Goal: Information Seeking & Learning: Find specific fact

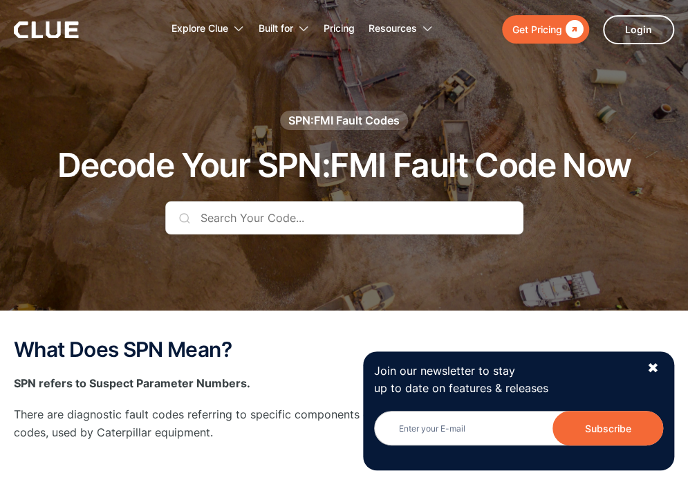
click at [314, 221] on input "text" at bounding box center [344, 217] width 358 height 33
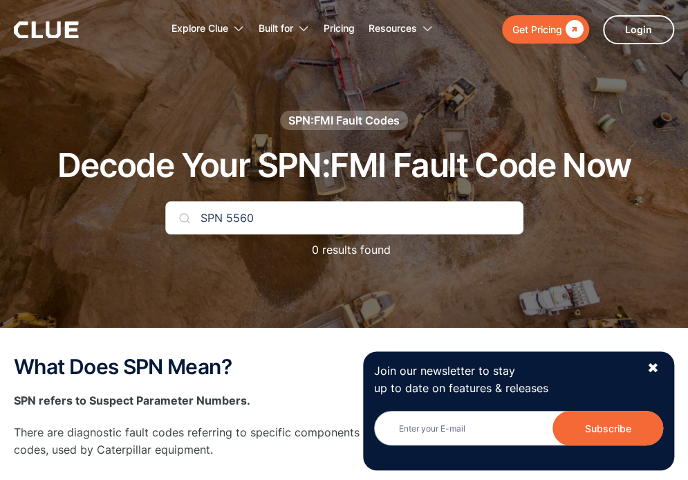
drag, startPoint x: 227, startPoint y: 221, endPoint x: 211, endPoint y: 196, distance: 30.1
click at [168, 248] on div "SPN 5560 0 results found" at bounding box center [344, 236] width 358 height 71
click at [234, 223] on input "5560" at bounding box center [344, 217] width 358 height 33
drag, startPoint x: 285, startPoint y: 223, endPoint x: 129, endPoint y: 249, distance: 158.3
click at [133, 249] on div "SPN:FMI Fault Codes Decode Your SPN:FMI Fault Code Now 5560 0 results found" at bounding box center [344, 192] width 660 height 162
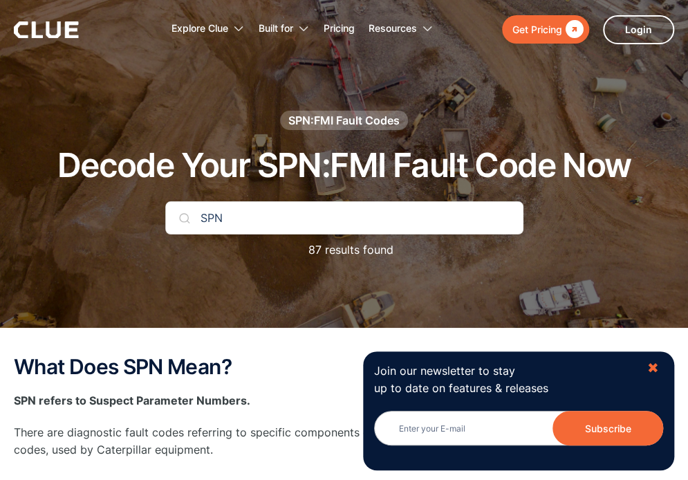
click at [654, 364] on div "✖" at bounding box center [653, 367] width 12 height 17
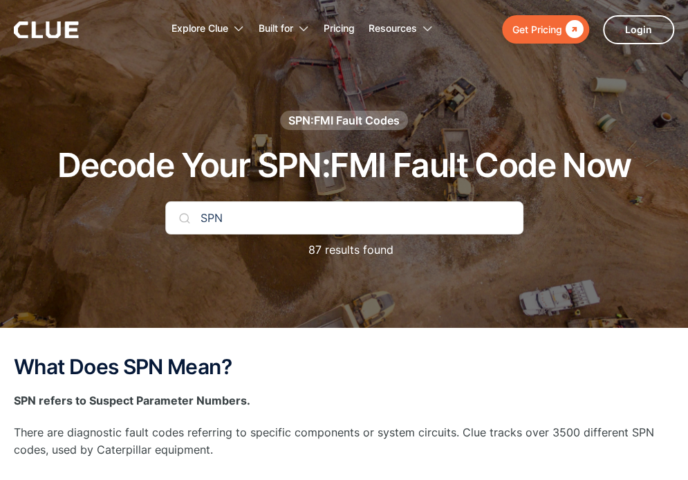
click at [294, 209] on input "SPN" at bounding box center [344, 217] width 358 height 33
type input "S"
type input "5"
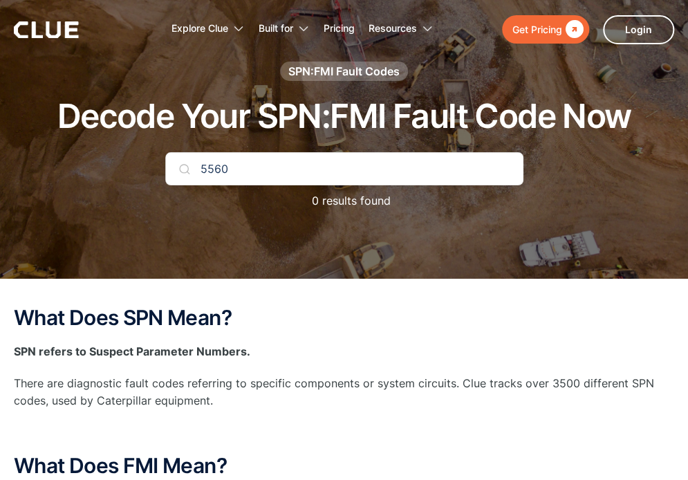
scroll to position [69, 0]
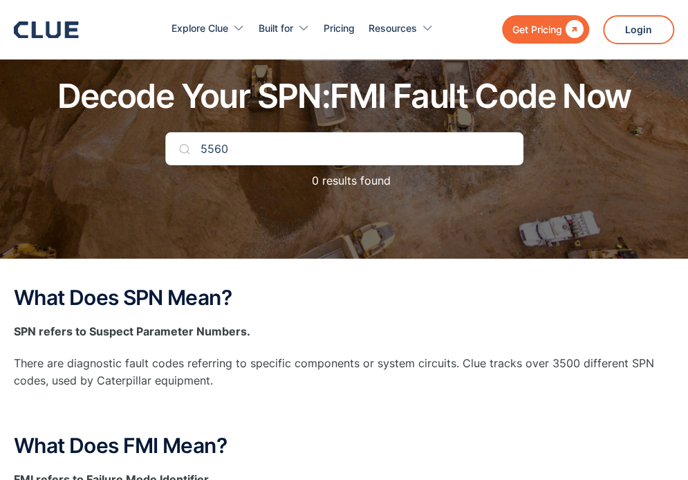
click at [181, 147] on img at bounding box center [184, 148] width 11 height 11
click at [246, 143] on input "5560" at bounding box center [344, 148] width 358 height 33
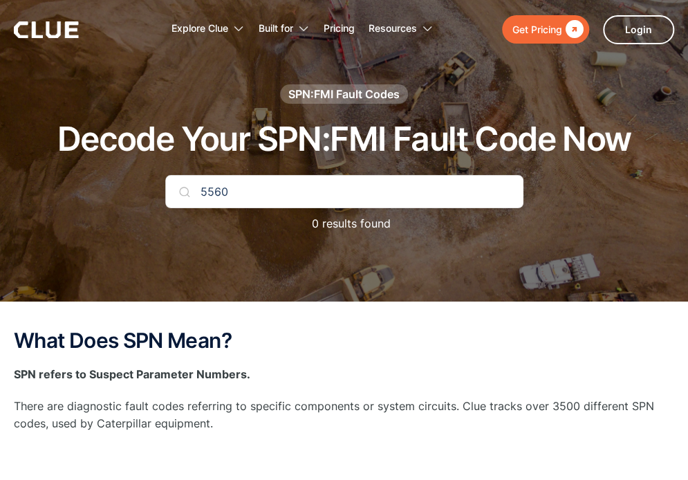
scroll to position [23, 0]
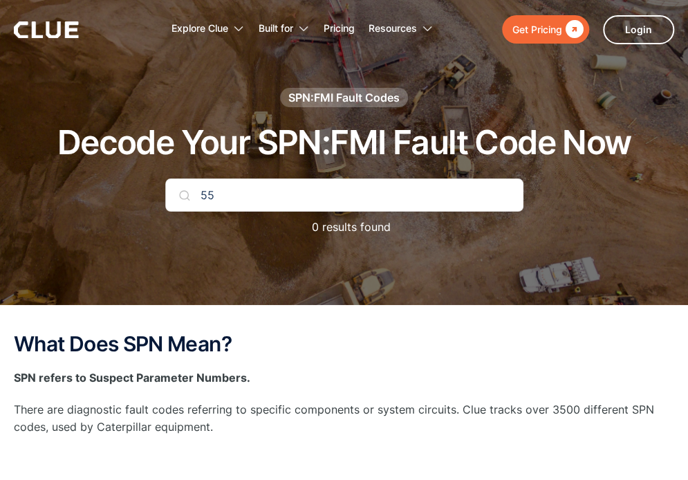
type input "5"
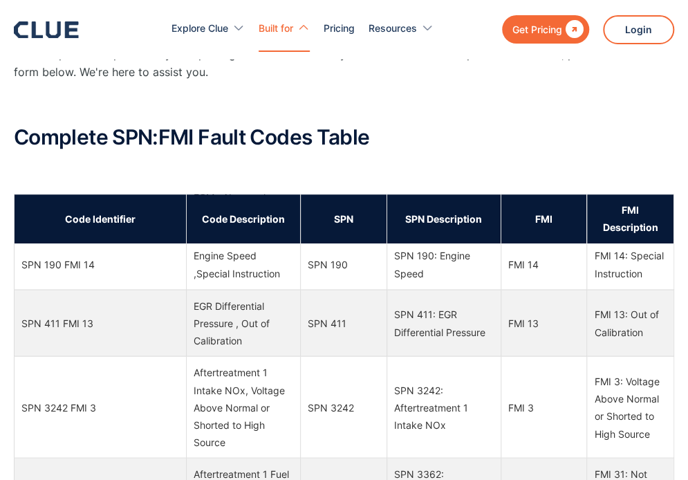
scroll to position [4423, 0]
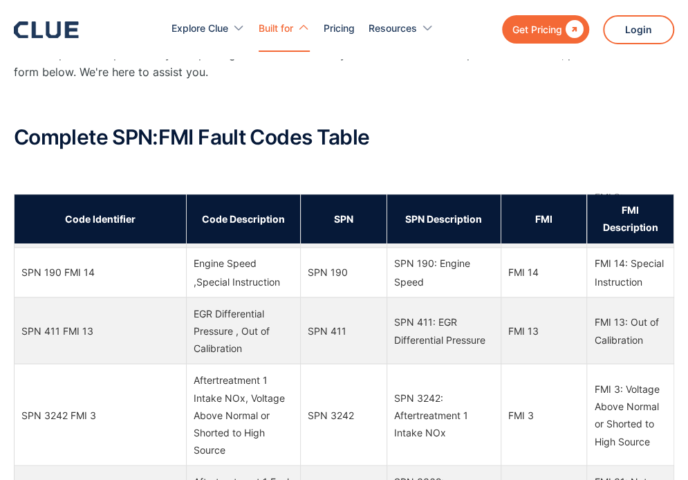
type input "SPN"
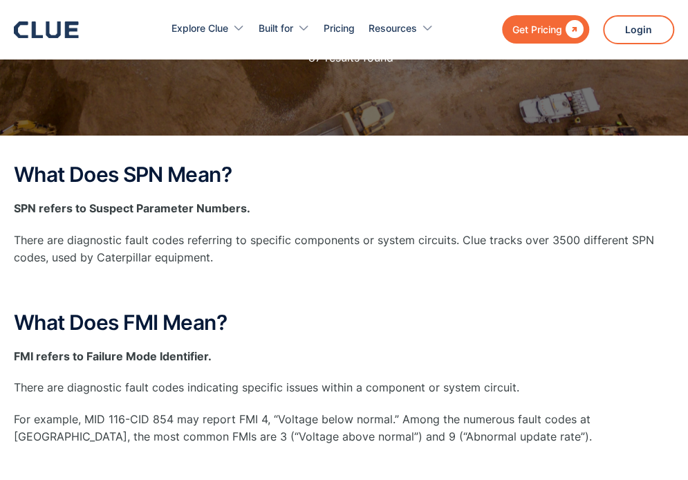
scroll to position [304, 0]
